Goal: Navigation & Orientation: Find specific page/section

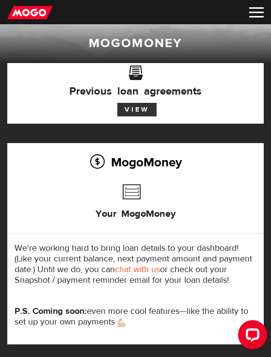
click at [143, 111] on link "View" at bounding box center [136, 110] width 39 height 14
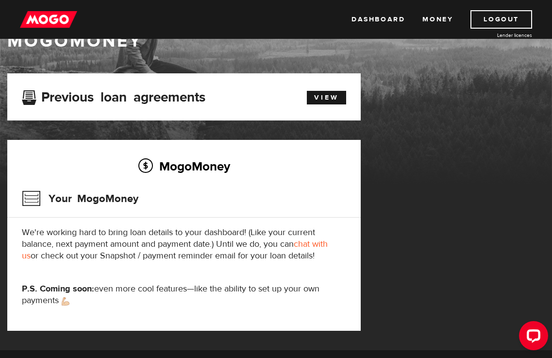
scroll to position [49, 0]
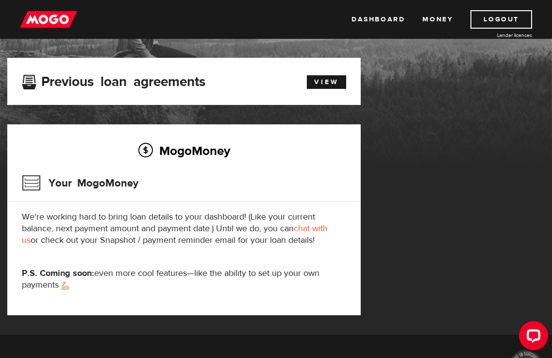
click at [314, 232] on link "chat with us" at bounding box center [175, 234] width 306 height 23
click at [402, 24] on link "Dashboard" at bounding box center [377, 19] width 53 height 18
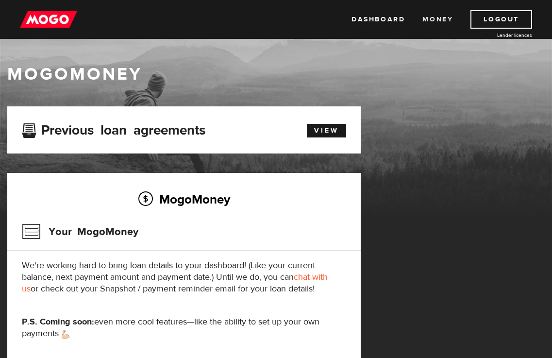
click at [435, 24] on link "Money" at bounding box center [437, 19] width 31 height 18
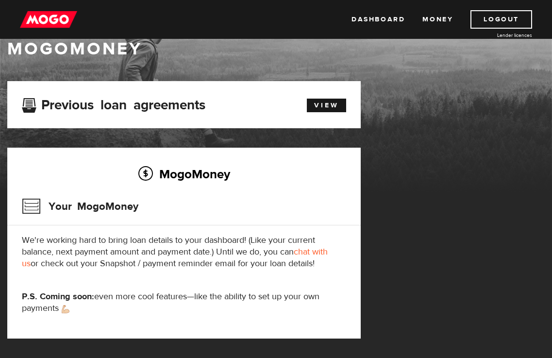
scroll to position [49, 0]
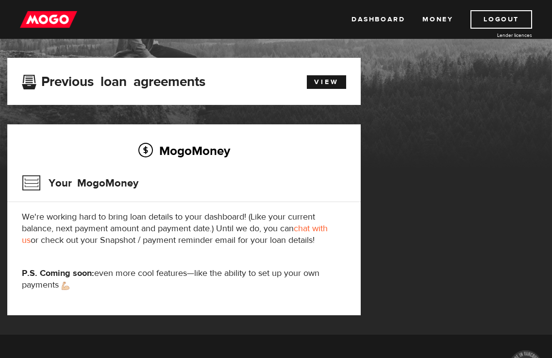
click at [61, 30] on div "Dashboard Money Logout Lender licences Dashboard Money Logout Lender licences" at bounding box center [276, 19] width 552 height 39
click at [363, 23] on link "Dashboard" at bounding box center [377, 19] width 53 height 18
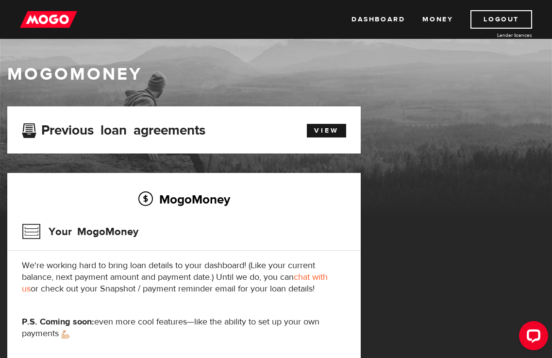
click at [56, 26] on img at bounding box center [48, 19] width 57 height 18
